Goal: Task Accomplishment & Management: Use online tool/utility

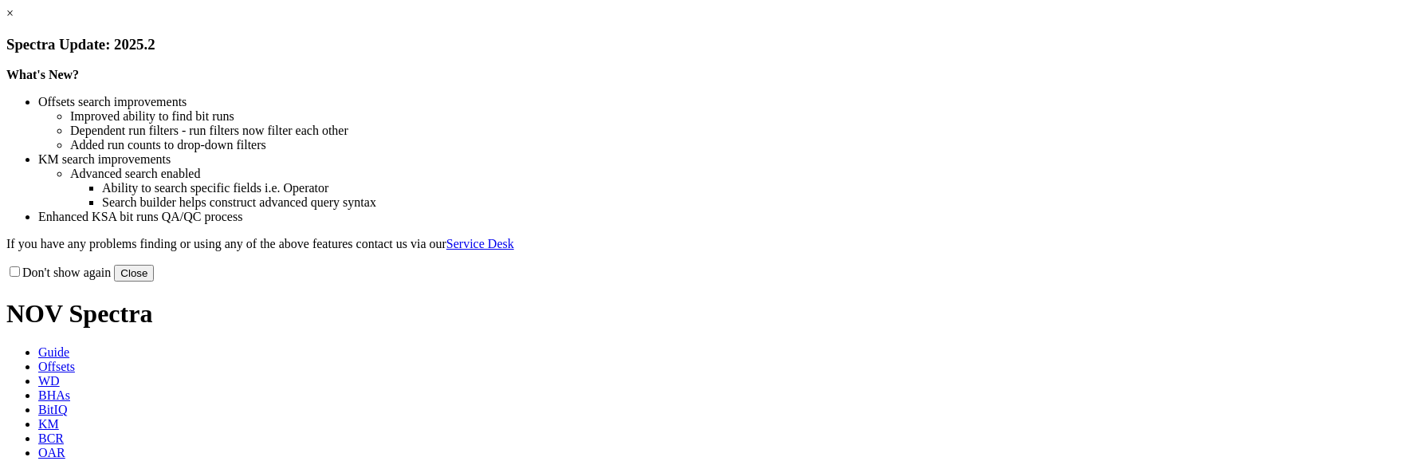
click at [154, 281] on button "Close" at bounding box center [134, 273] width 40 height 17
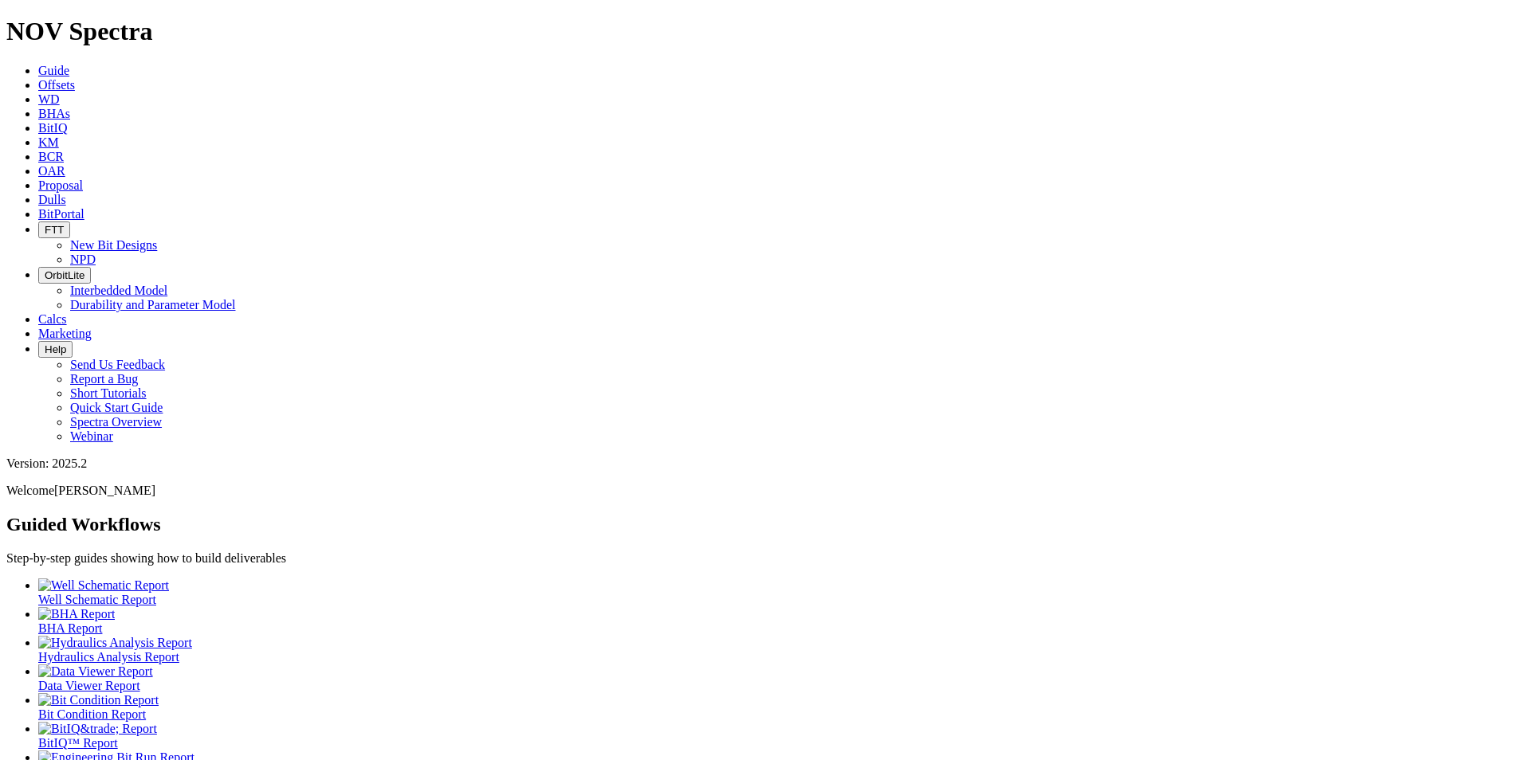
click at [38, 179] on icon at bounding box center [38, 186] width 0 height 14
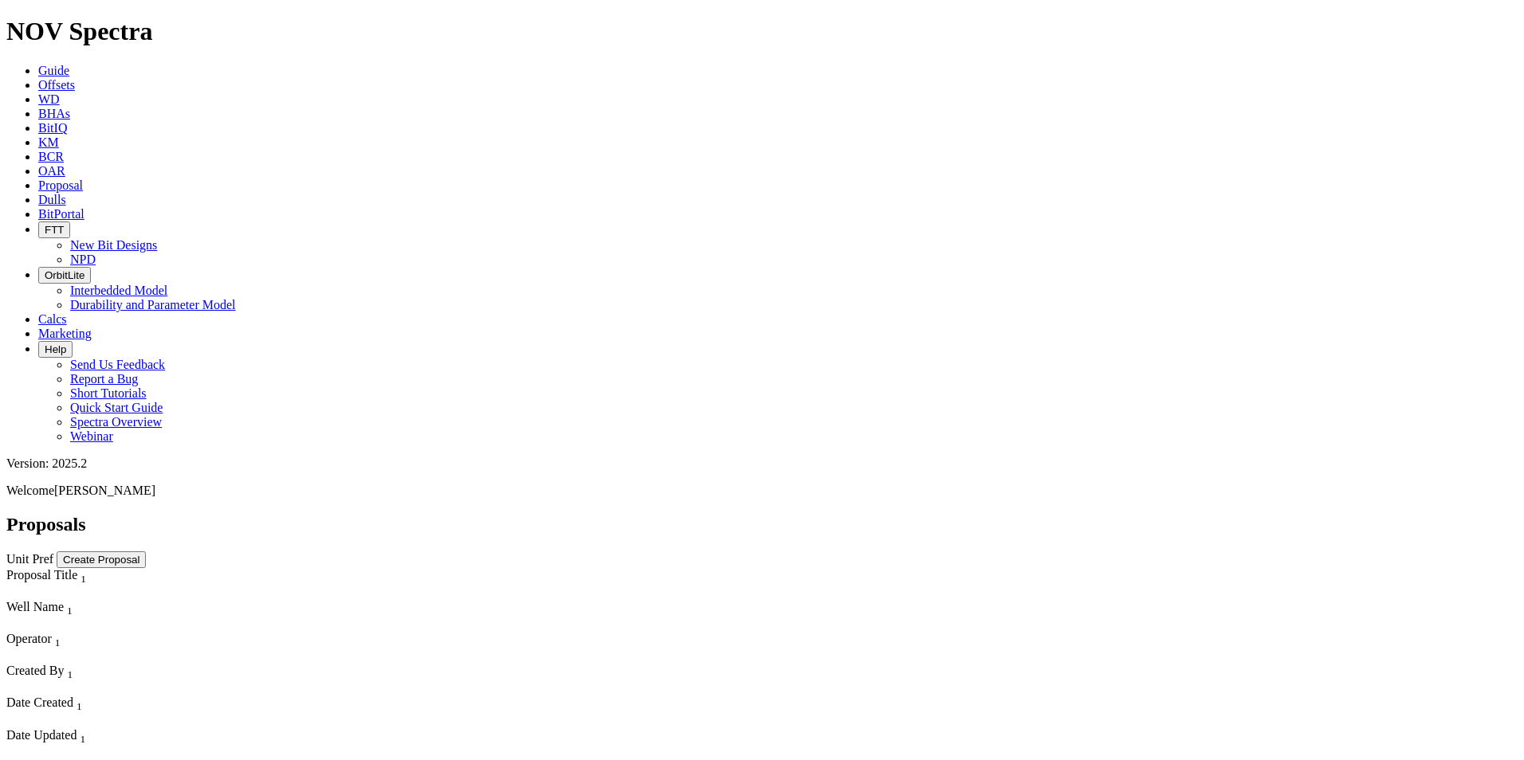
scroll to position [757, 0]
select select "field"
select select "location"
select select "province"
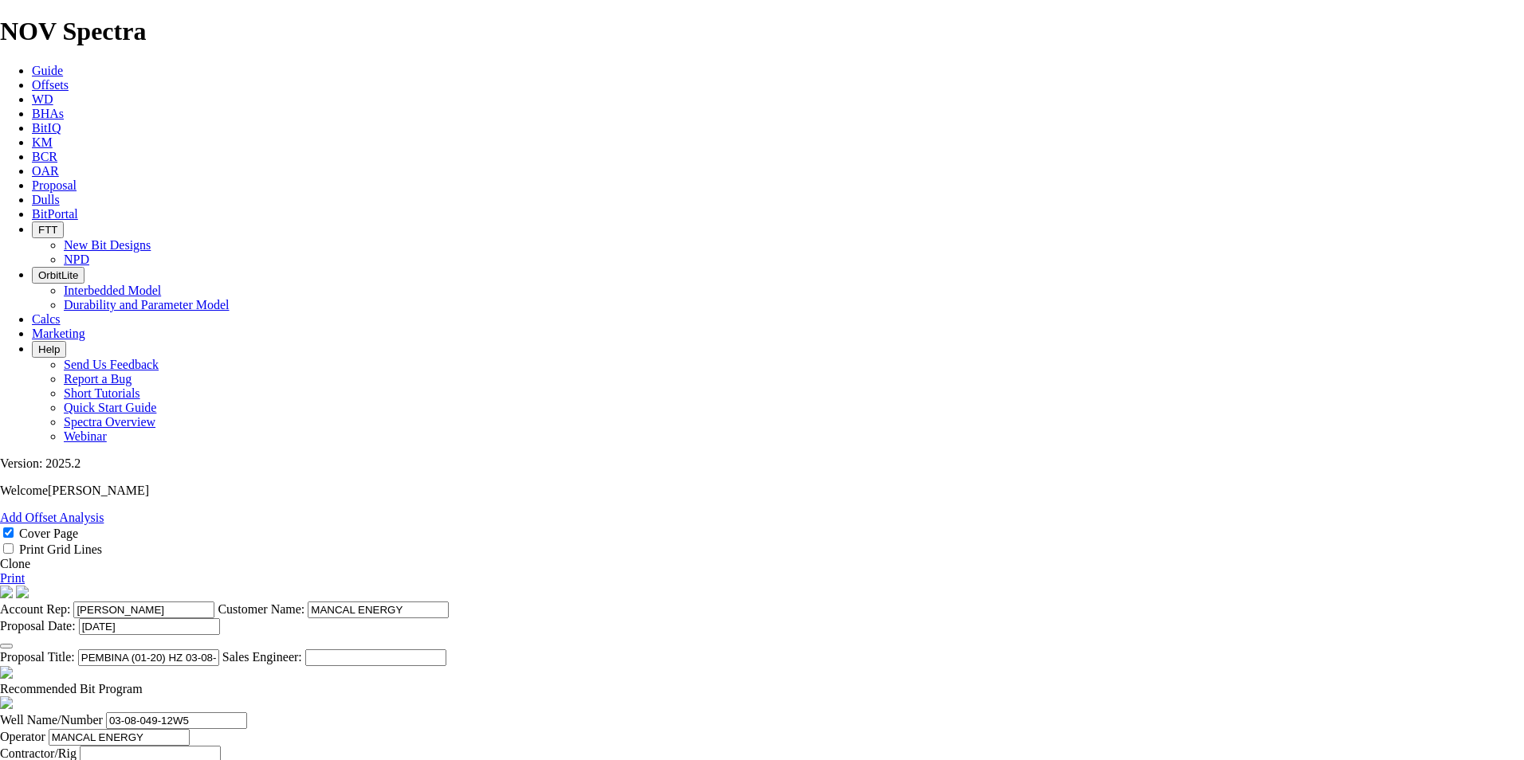
click at [30, 460] on link "Clone" at bounding box center [15, 564] width 30 height 14
select select "field"
select select "location"
select select "province"
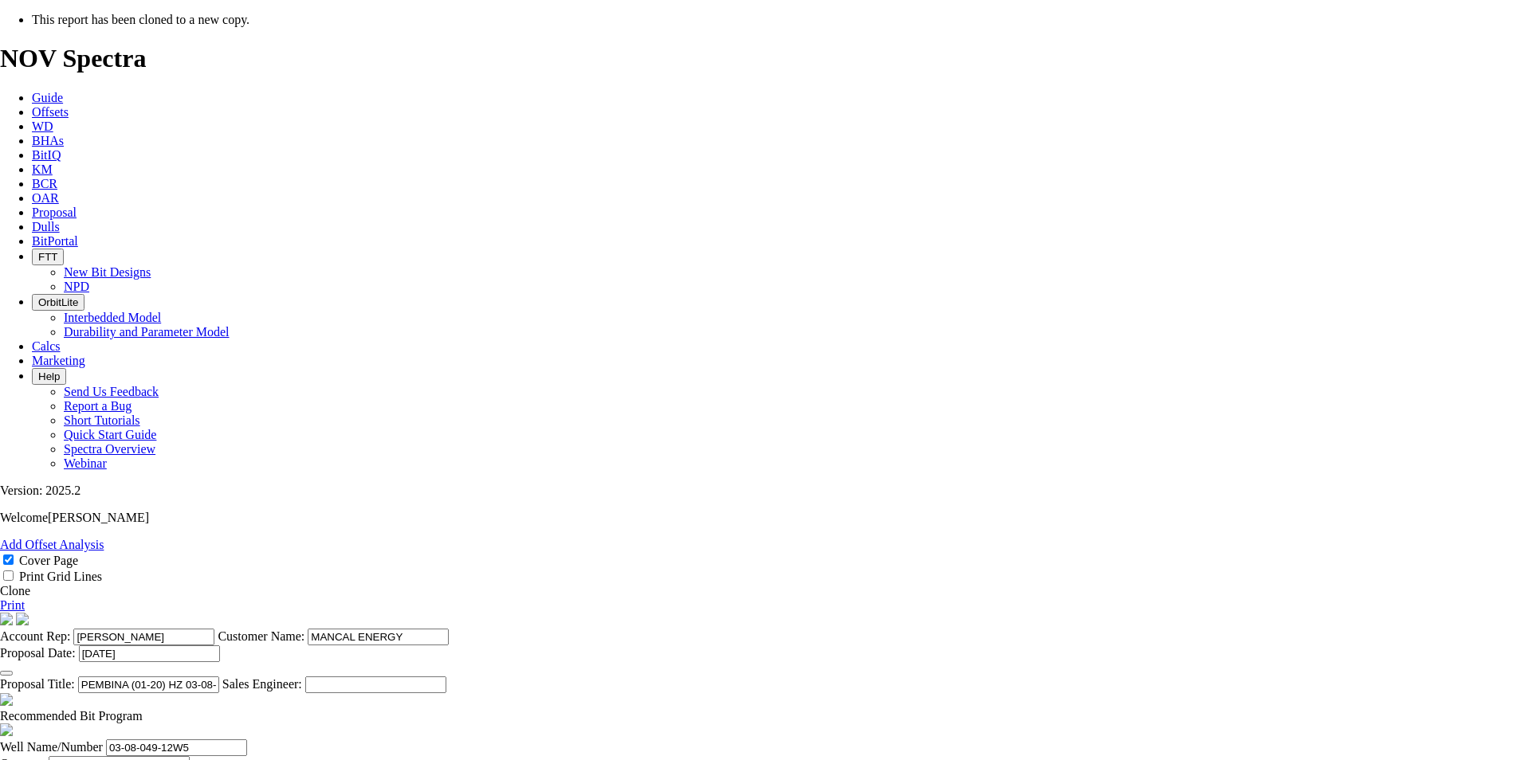
scroll to position [299, 0]
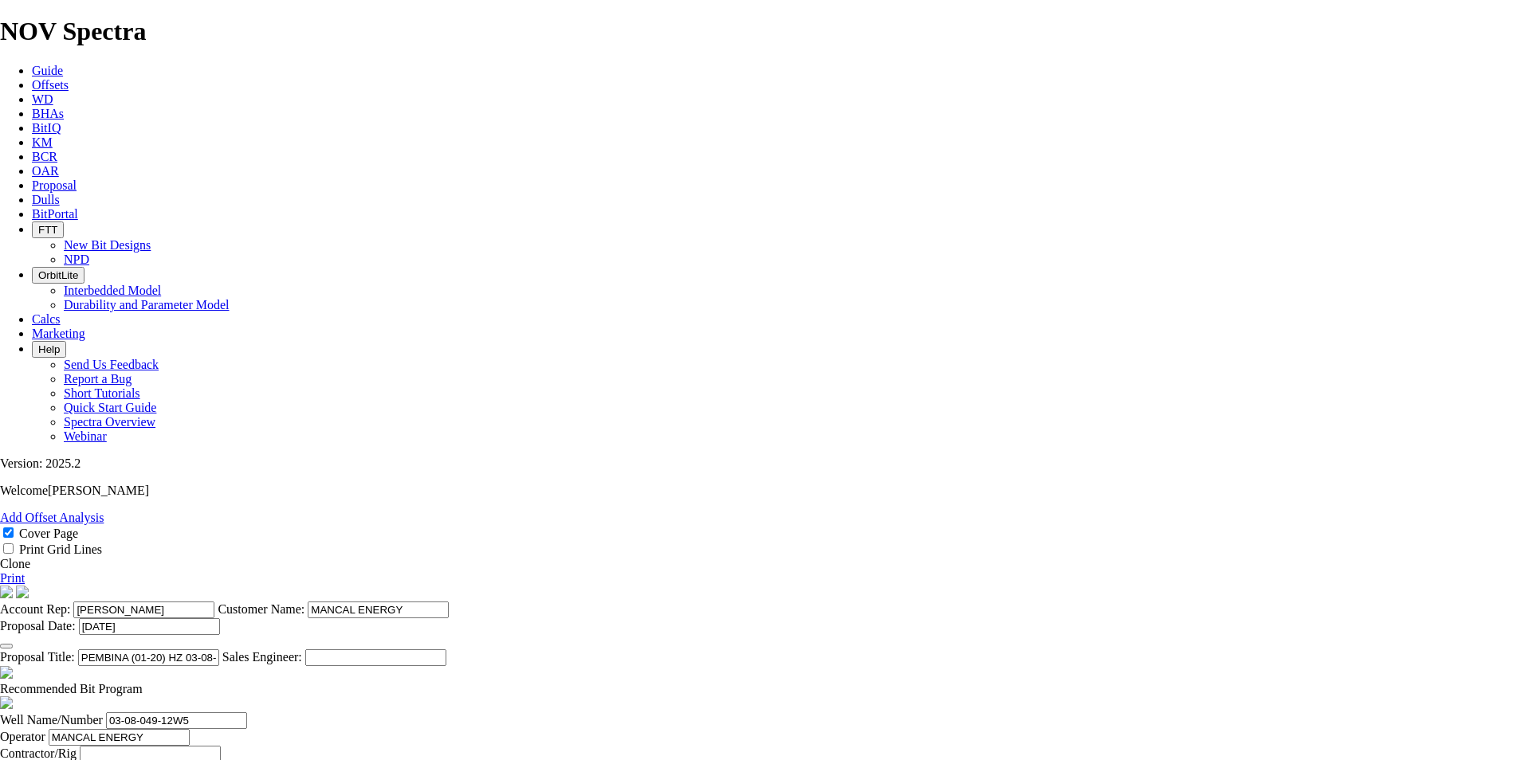
click at [13, 460] on button "button" at bounding box center [6, 646] width 13 height 5
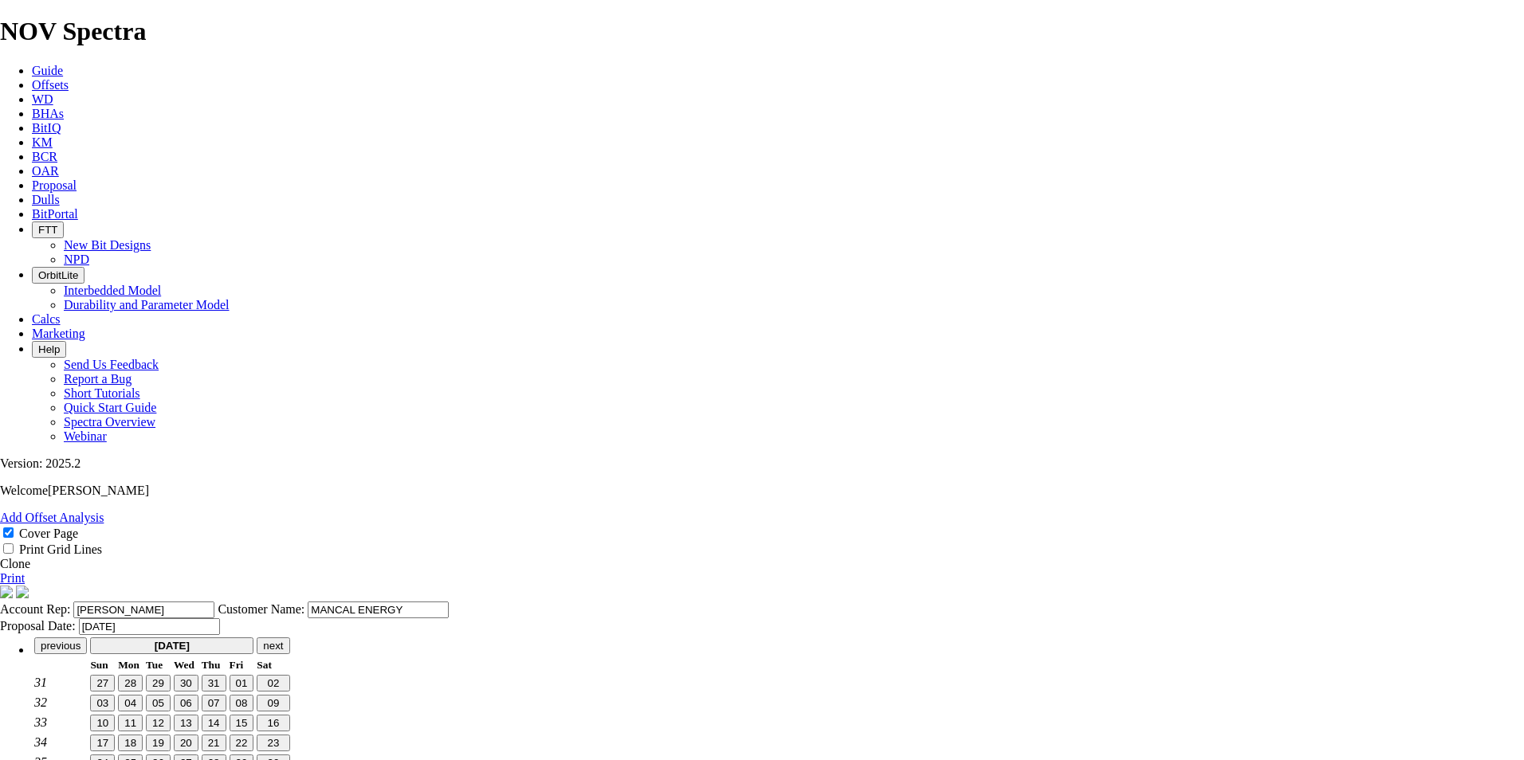
scroll to position [0, 0]
type input "[DATE]"
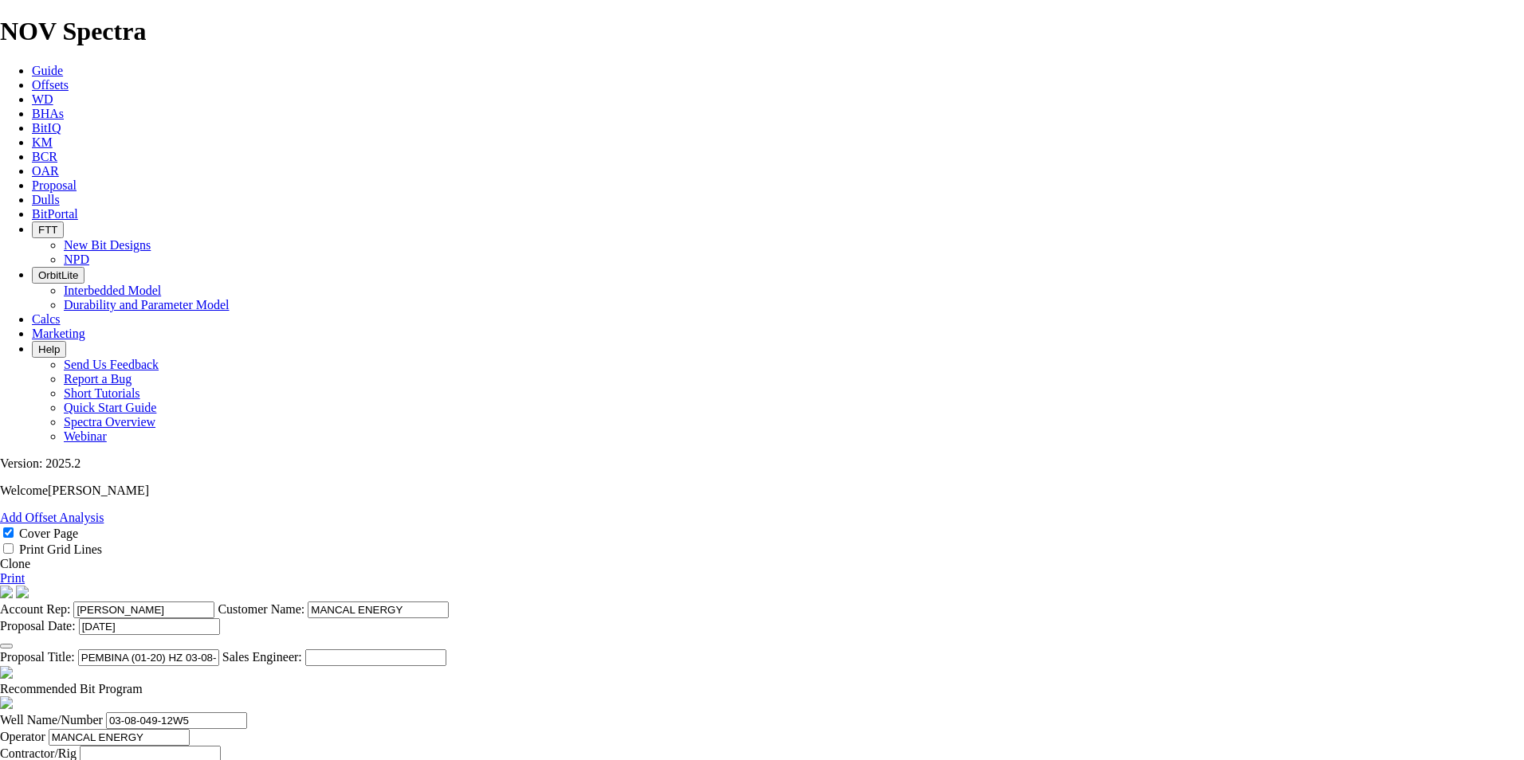
scroll to position [339, 0]
type input "[DATE]"
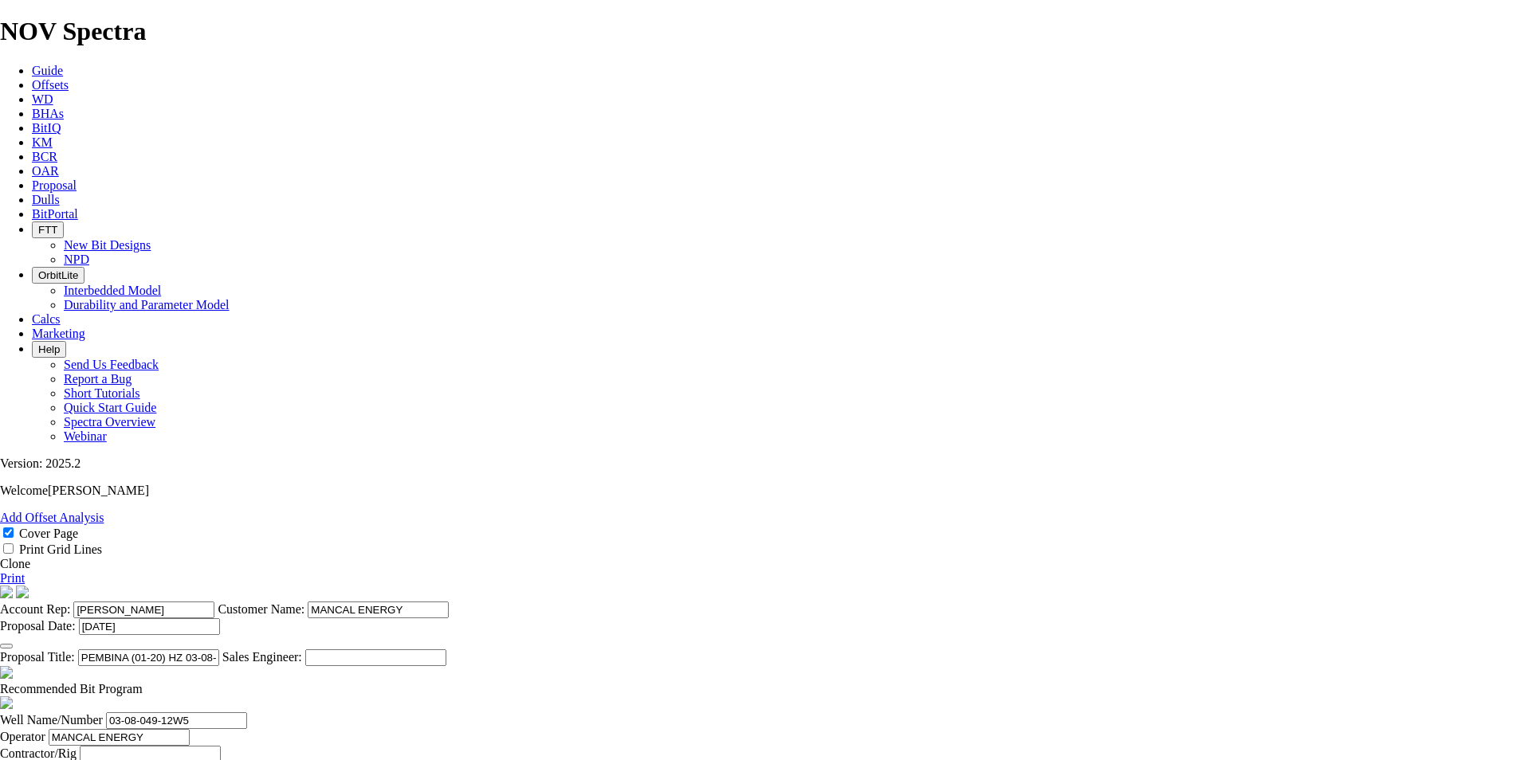
click at [143, 460] on span at bounding box center [143, 689] width 0 height 14
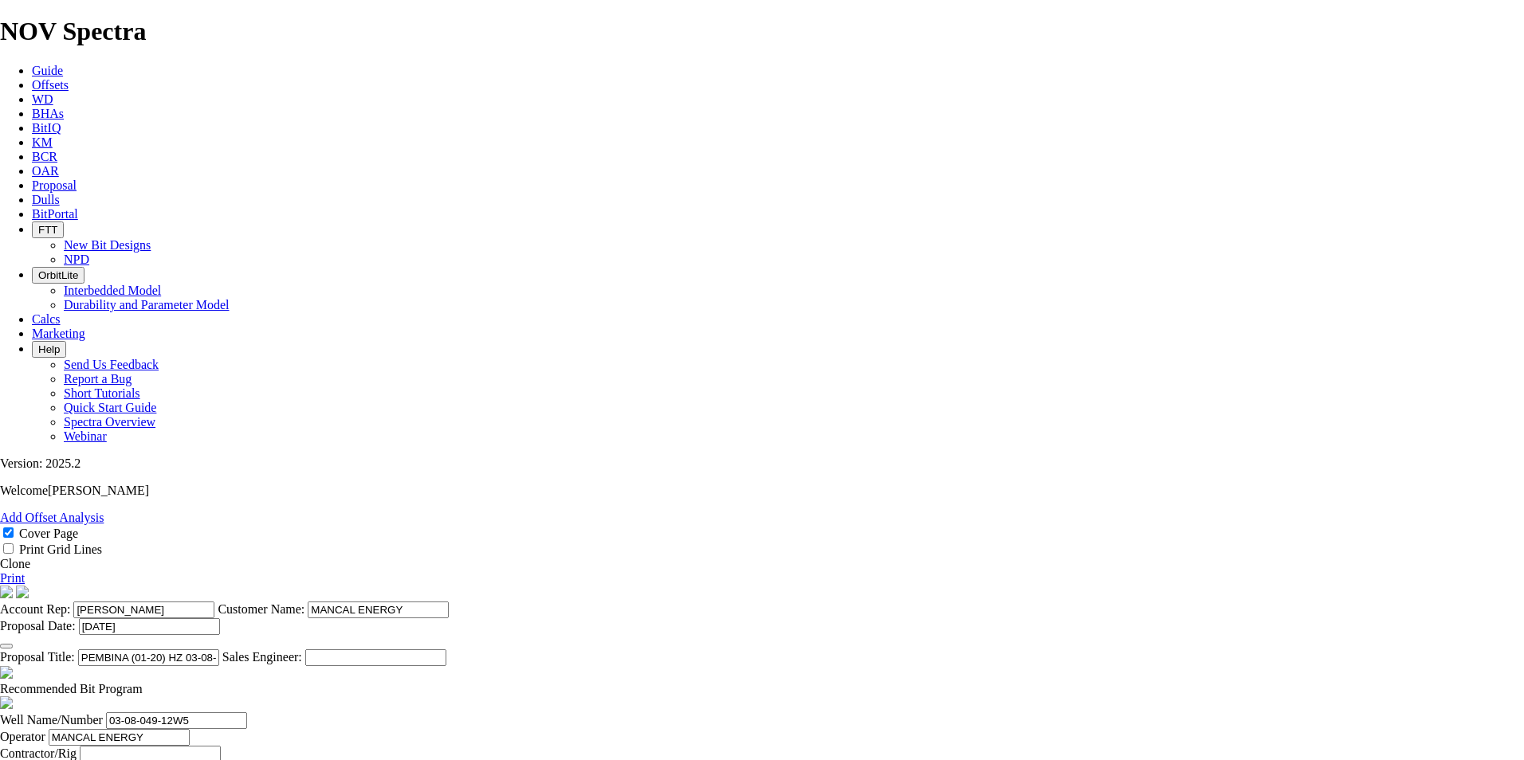
click at [143, 460] on span at bounding box center [143, 689] width 0 height 14
checkbox input "false"
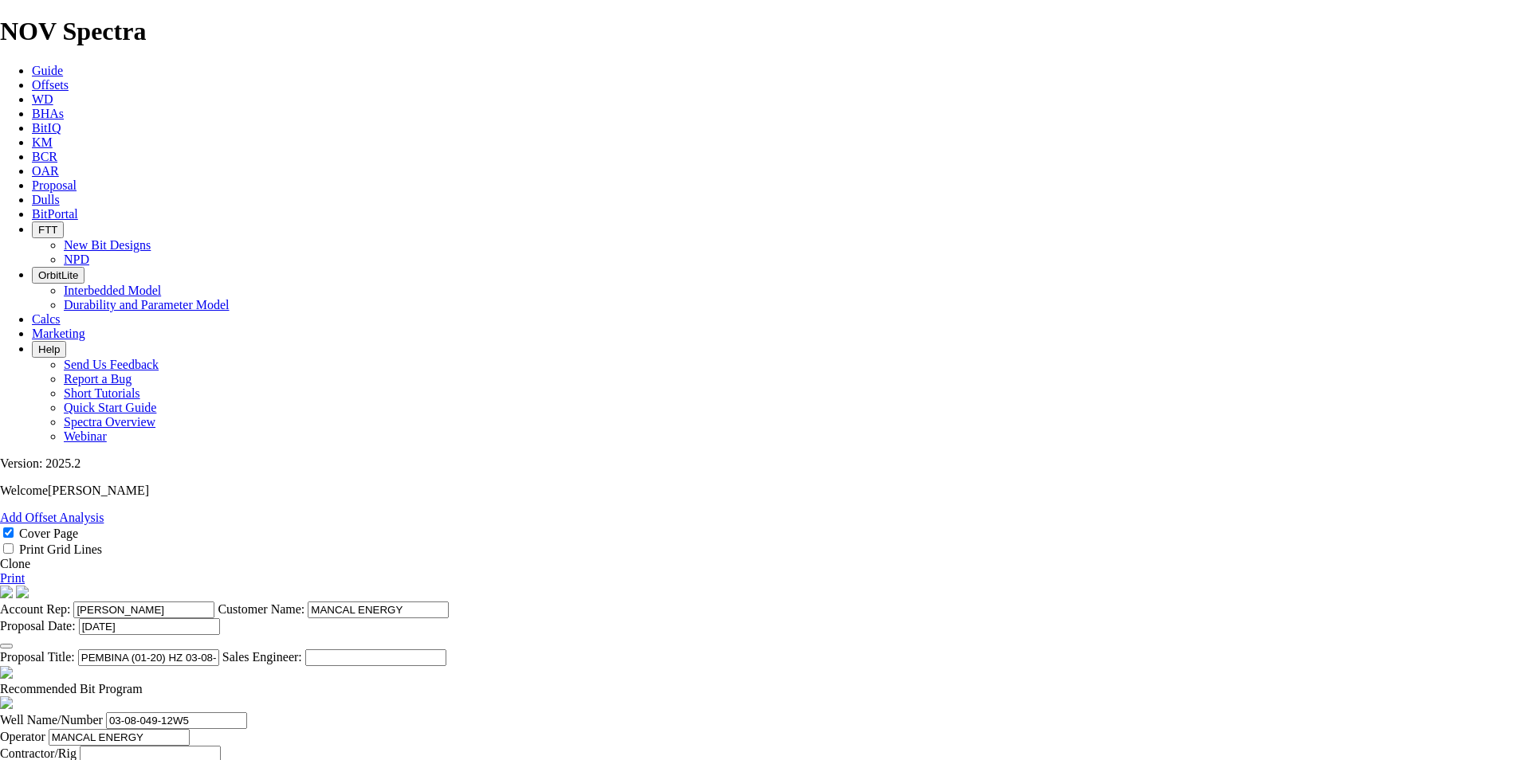
drag, startPoint x: 849, startPoint y: 408, endPoint x: 717, endPoint y: 412, distance: 132.4
click at [219, 460] on input "PEMBINA (01-20) HZ 03-08-049-12W5" at bounding box center [148, 658] width 141 height 17
drag, startPoint x: 867, startPoint y: 210, endPoint x: 778, endPoint y: 212, distance: 88.5
click at [219, 460] on input "PEMBINA 102 HZ (13-25) 16-31-049-11W5" at bounding box center [148, 658] width 141 height 17
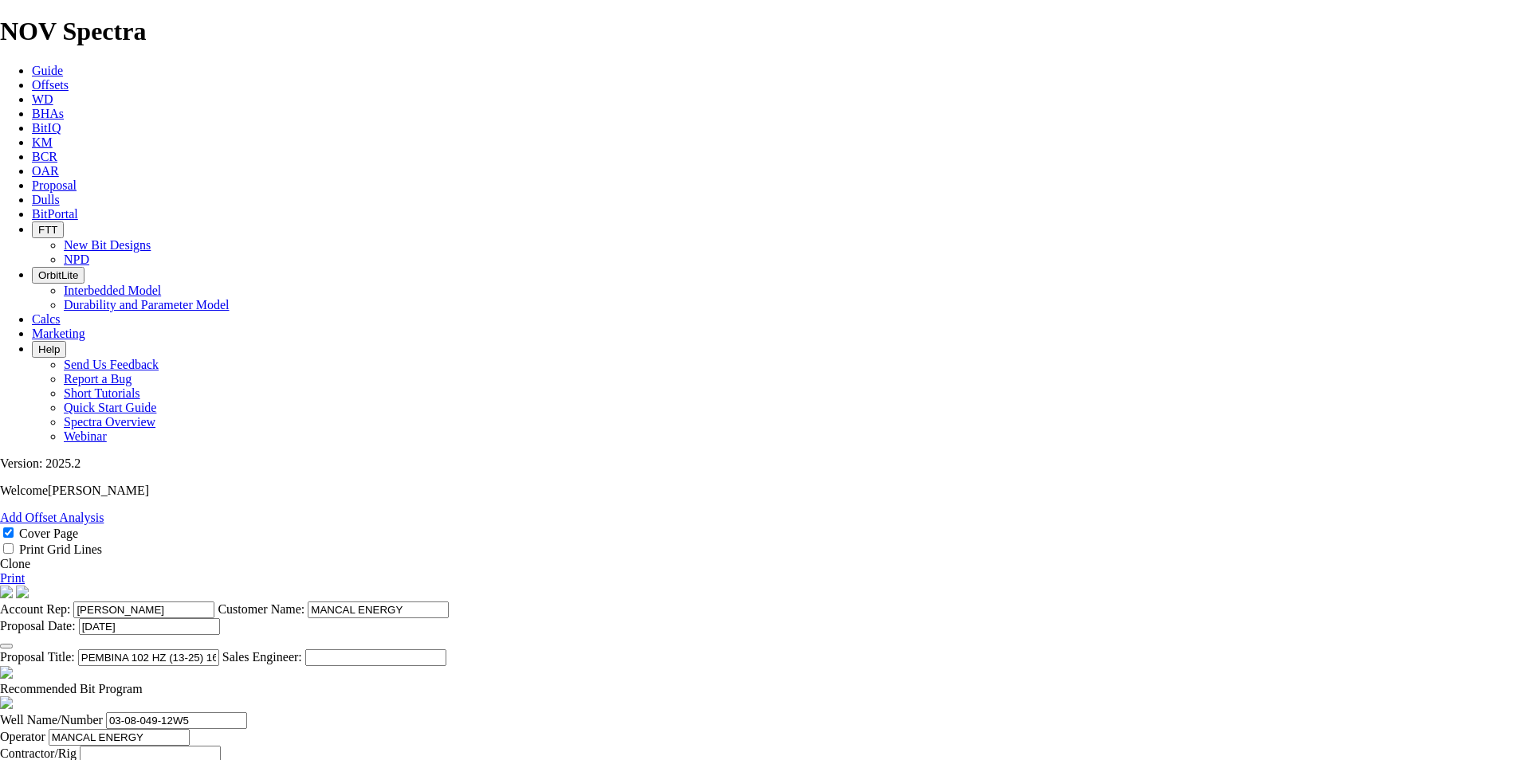
type input "PEMBINA 102 HZ (13-25) 16-31-049-11W5"
drag, startPoint x: 455, startPoint y: 435, endPoint x: 352, endPoint y: 420, distance: 103.9
paste input "16-31-049-11"
type input "16-31-049-11W5"
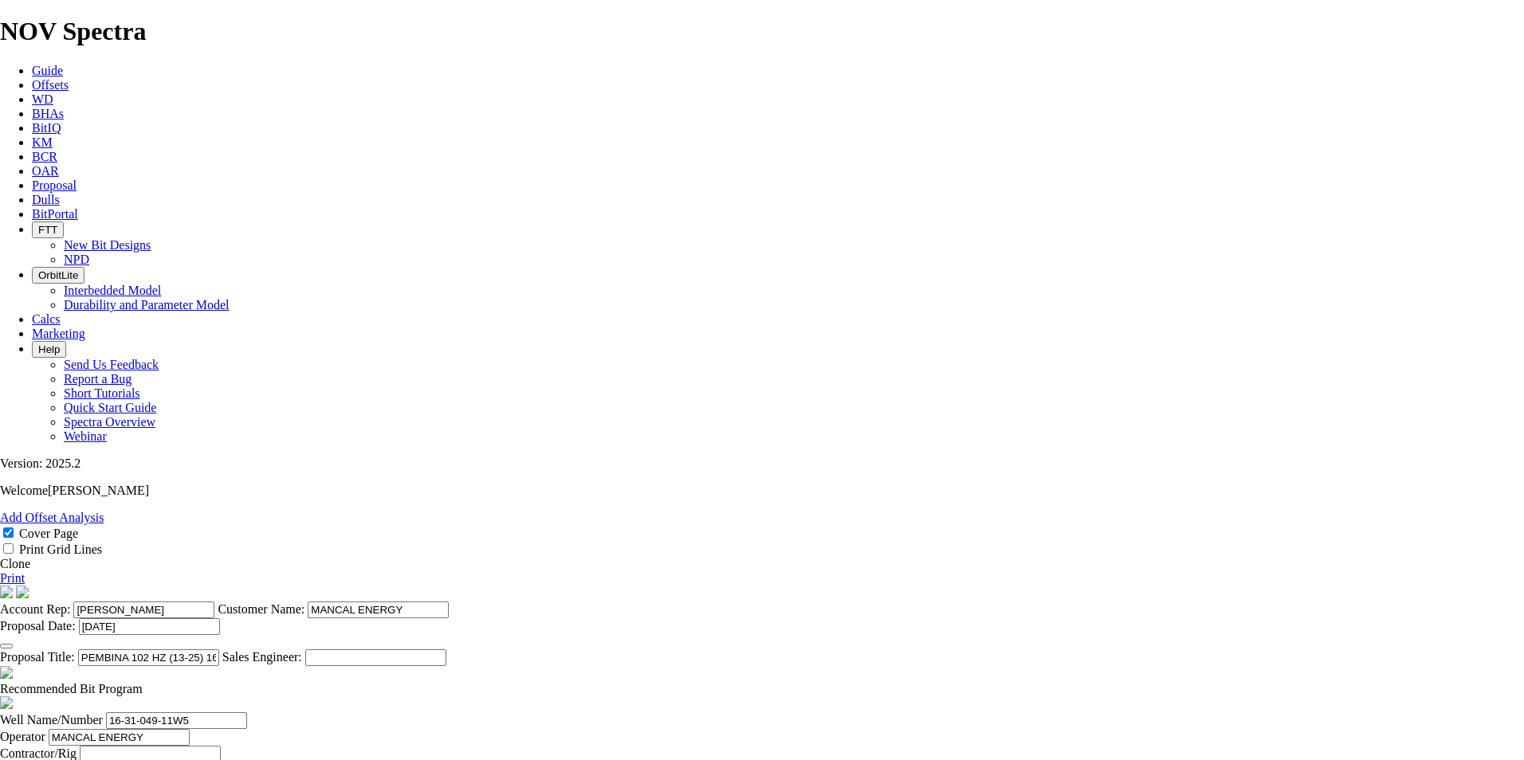
drag, startPoint x: 1022, startPoint y: 436, endPoint x: 958, endPoint y: 426, distance: 64.5
type input "13-25-049-11W5"
drag, startPoint x: 518, startPoint y: 442, endPoint x: 435, endPoint y: 434, distance: 83.3
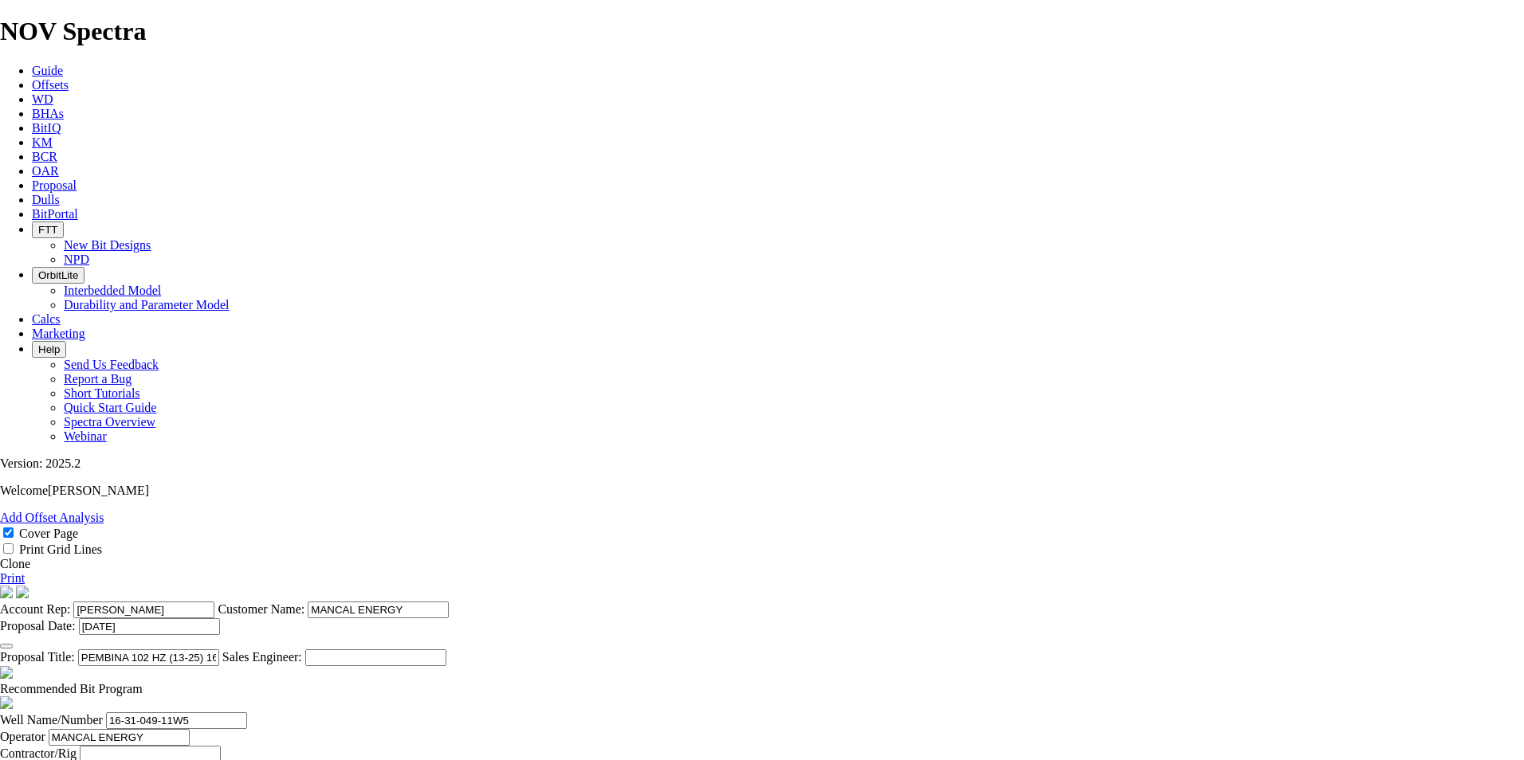
type input "250.8"
type input "615"
type input "85"
type input "615"
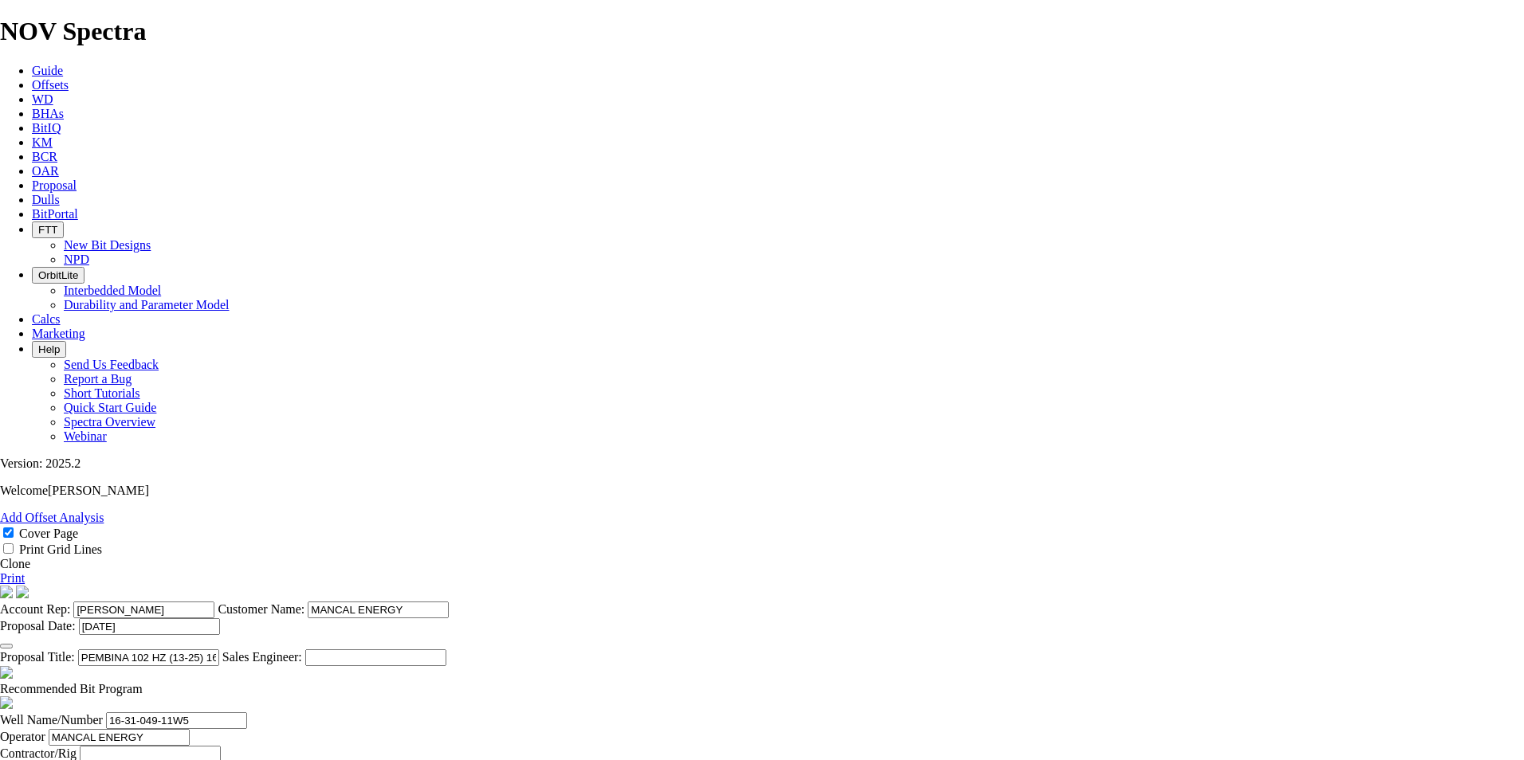
scroll to position [0, 6]
drag, startPoint x: 811, startPoint y: 442, endPoint x: 1019, endPoint y: 492, distance: 213.8
type input "7.235"
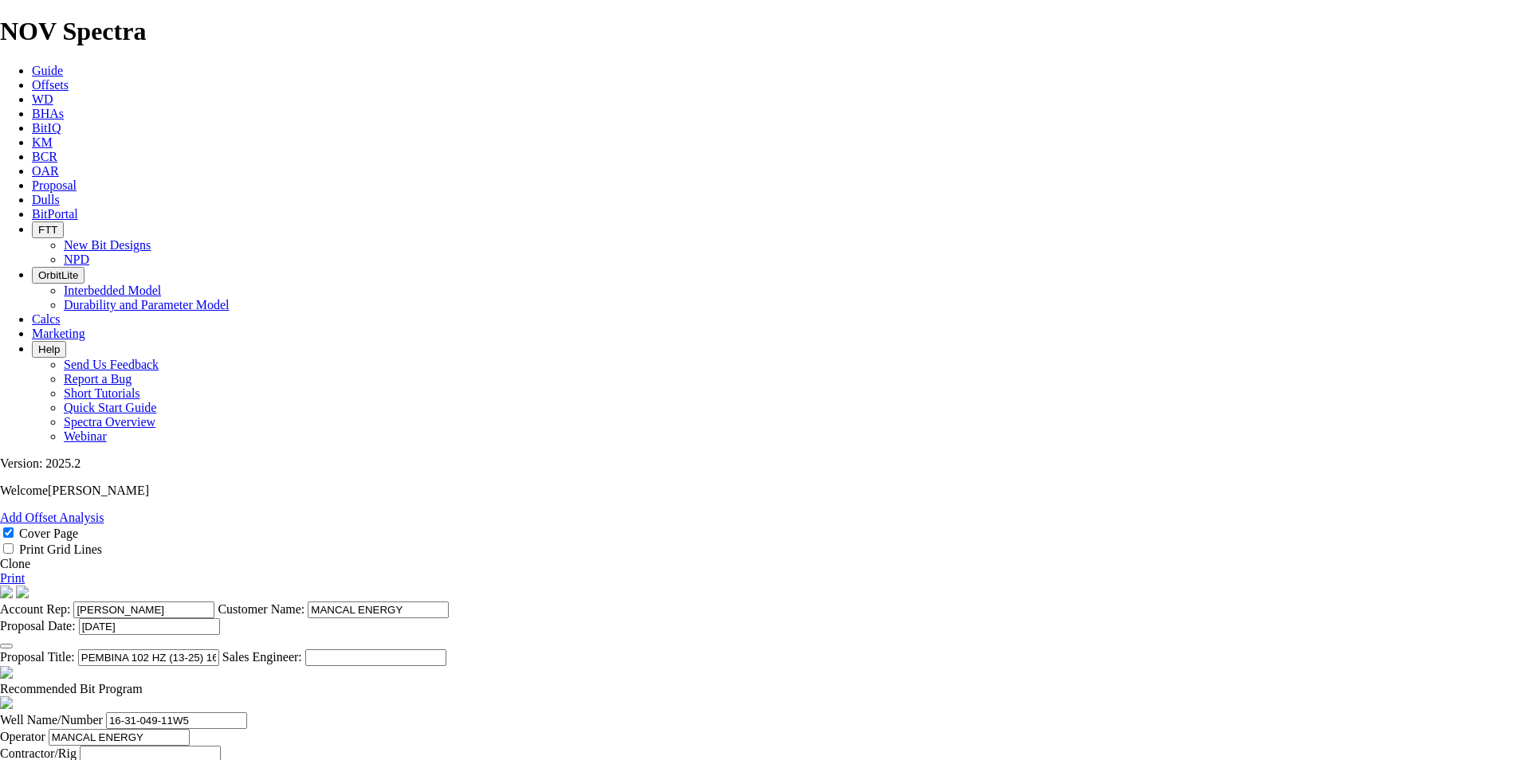
type input "85"
drag, startPoint x: 521, startPoint y: 481, endPoint x: 456, endPoint y: 483, distance: 65.4
type input "158.8"
type input "TK63-C1"
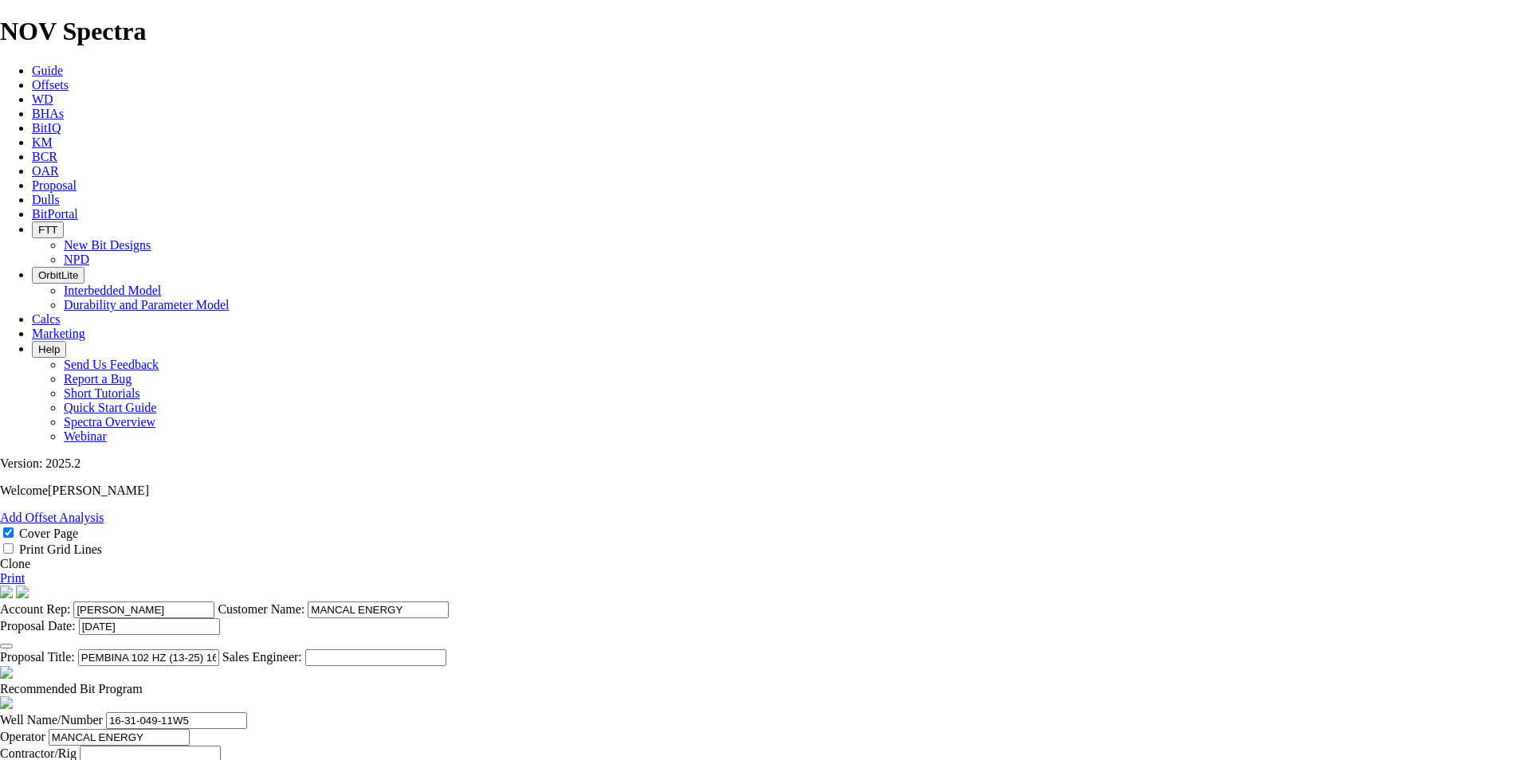
type input "2558"
type input "18000"
type input "3"
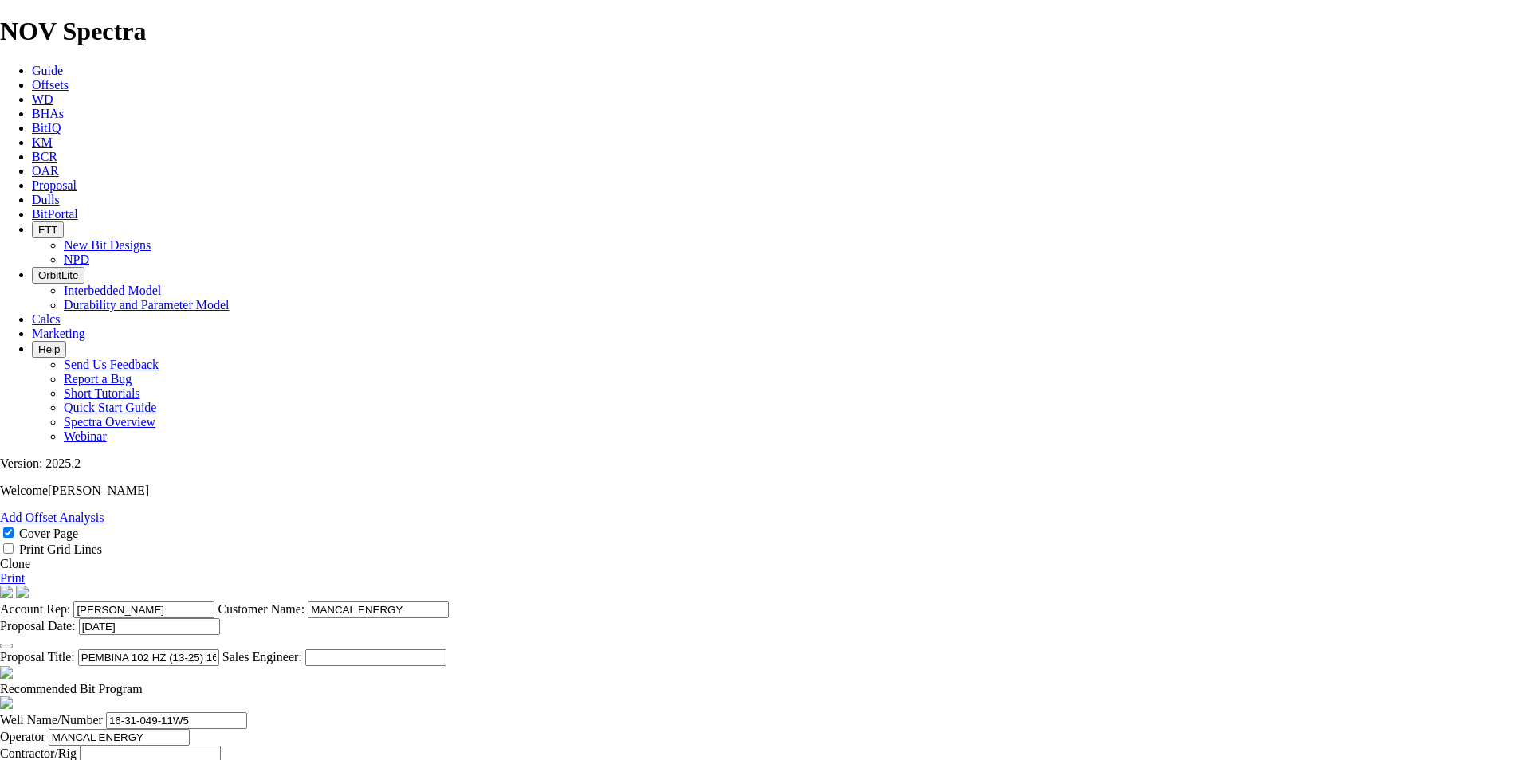
type input "158.8"
type input "TK63-C1"
type input "5780"
type input "3222"
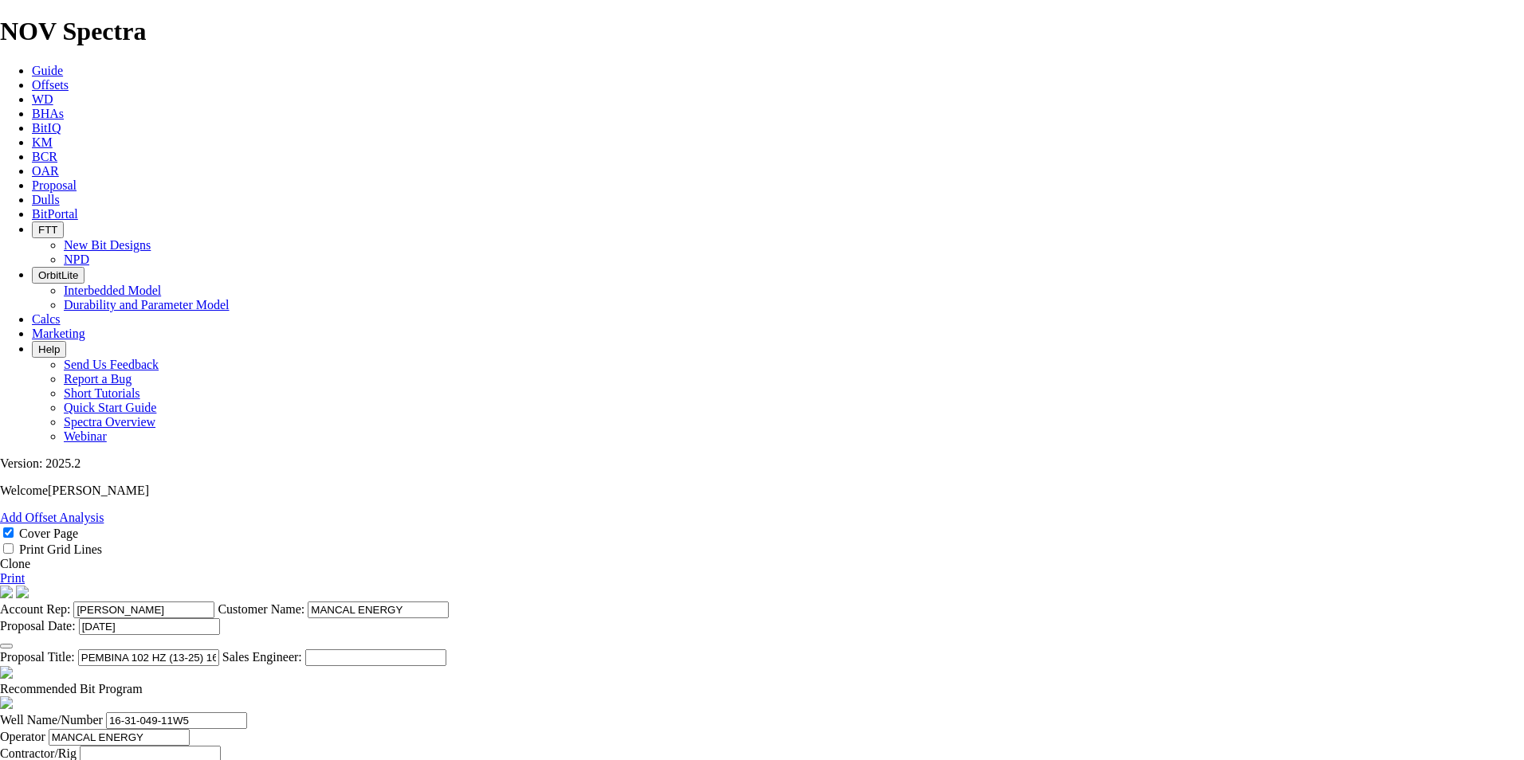
type input "18000"
type input "23000"
type input "1943"
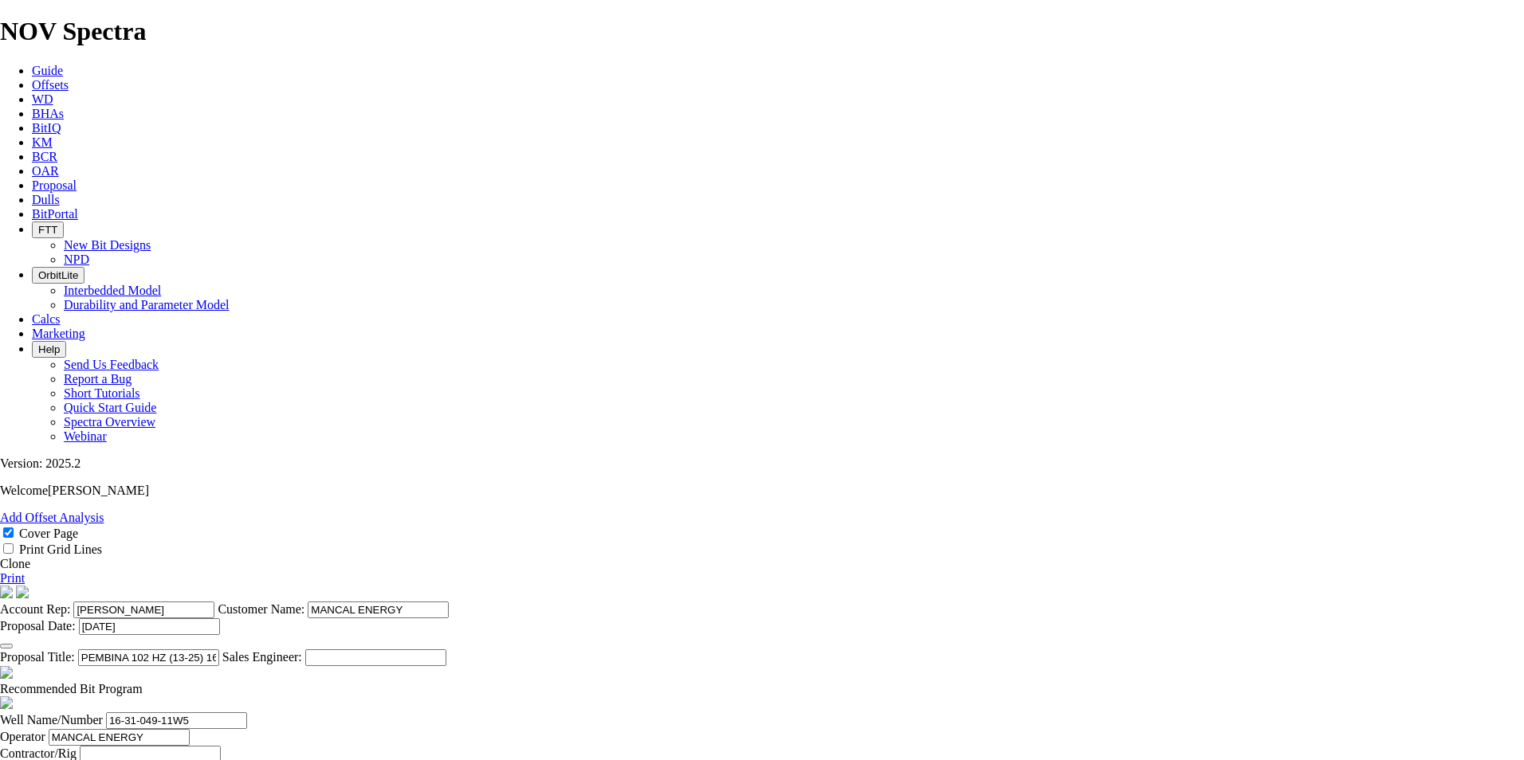
type textarea "A 159mm TK63-P1 IS AVAILABLE FOR THE LATERAL IF PREFERRED FOR $18,000. MULTIPLE…"
type input "35"
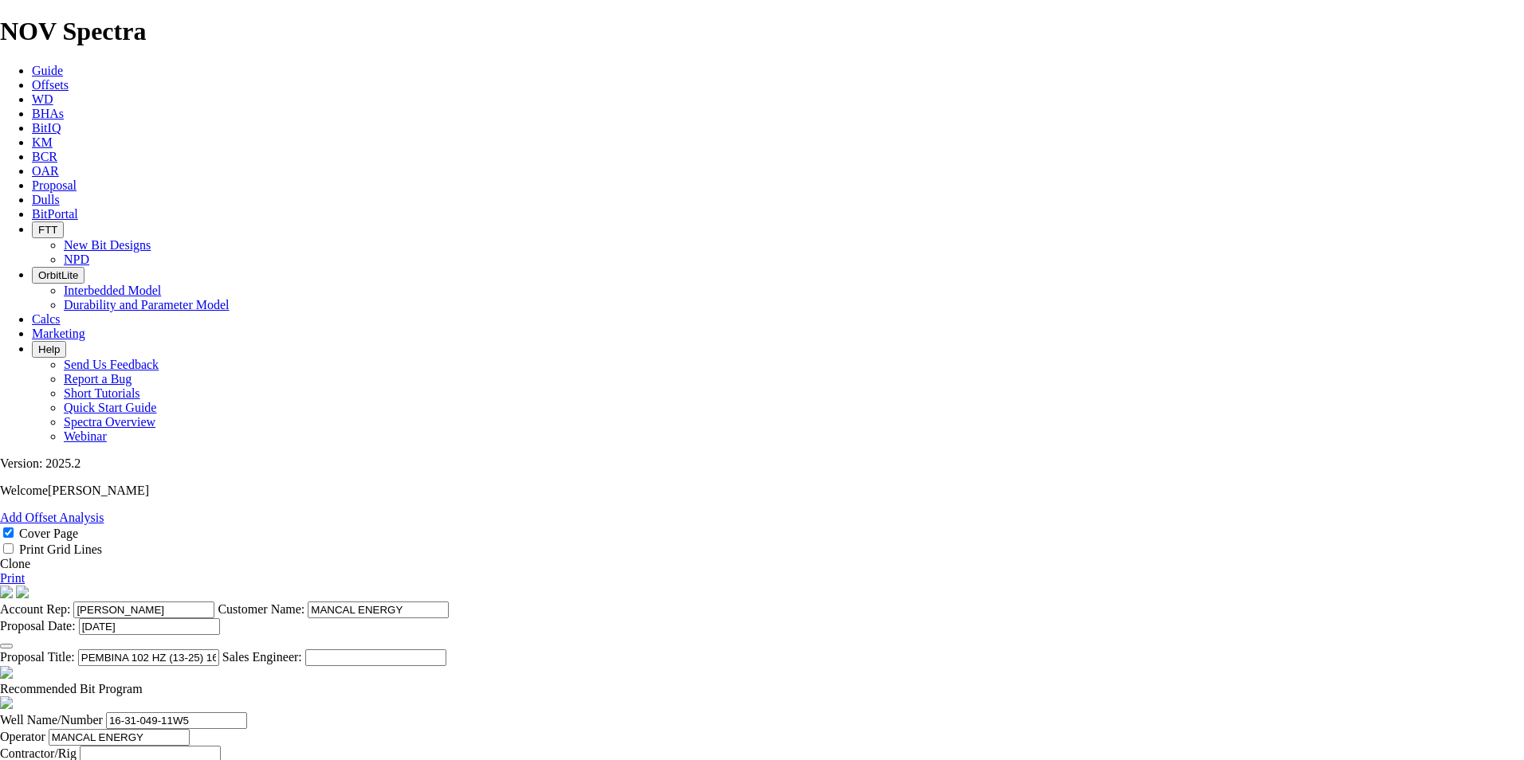
scroll to position [0, 6]
drag, startPoint x: 816, startPoint y: 483, endPoint x: 1116, endPoint y: 532, distance: 303.8
type input "55.514"
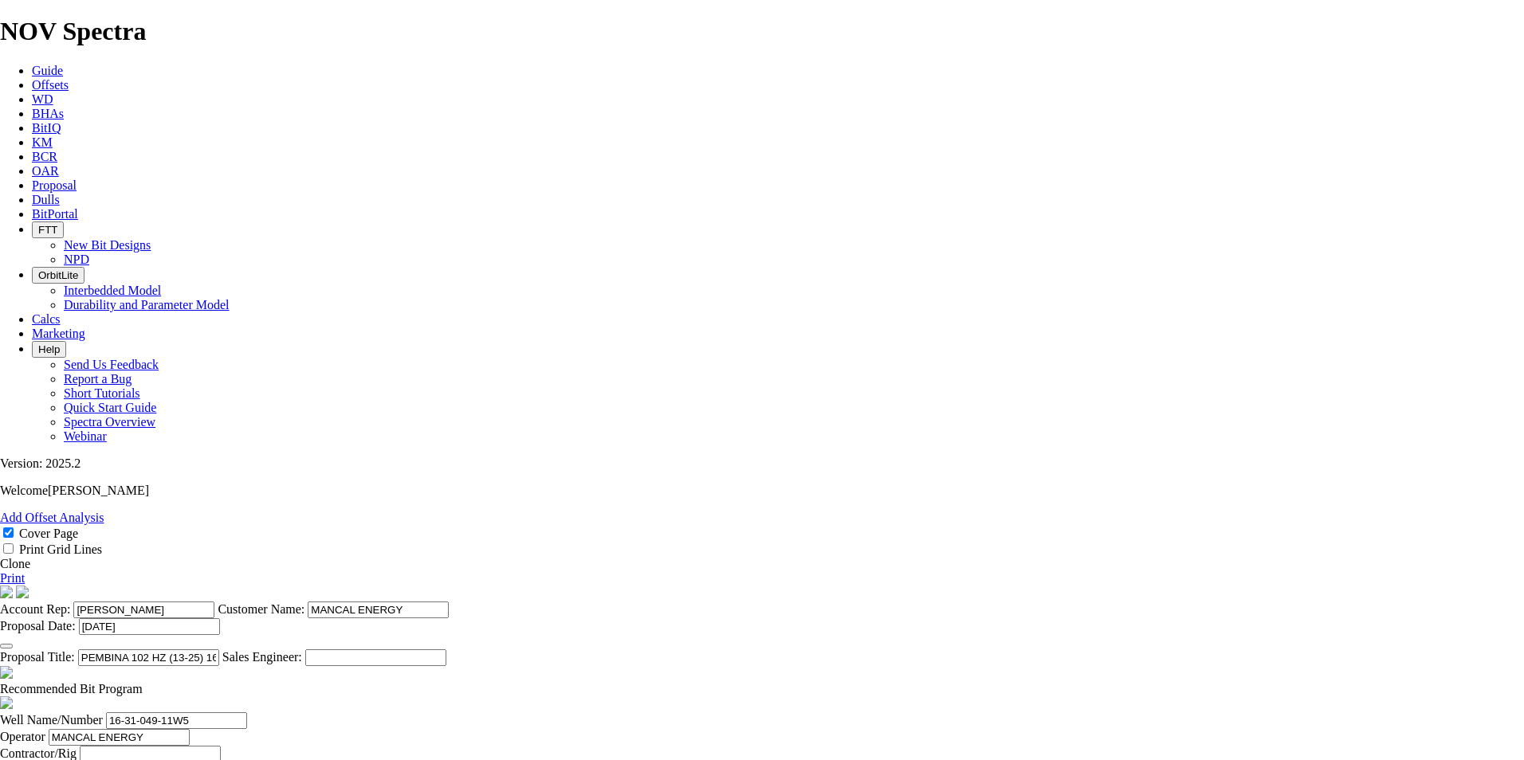
type input "18"
type input "179"
click at [25, 460] on link "Print" at bounding box center [12, 579] width 25 height 14
